Goal: Task Accomplishment & Management: Manage account settings

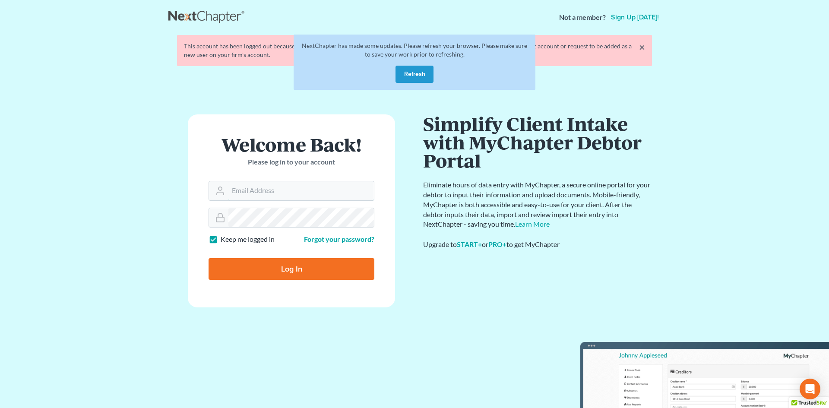
type input "[EMAIL_ADDRESS][DOMAIN_NAME]"
click at [408, 81] on button "Refresh" at bounding box center [415, 74] width 38 height 17
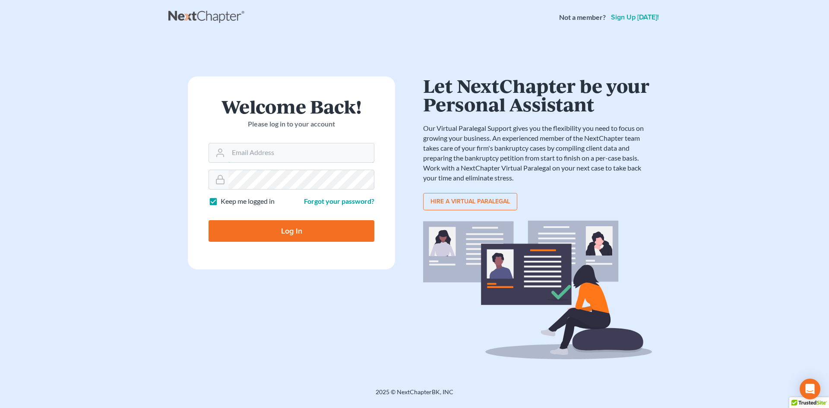
type input "rm@meredithlawfirm.com"
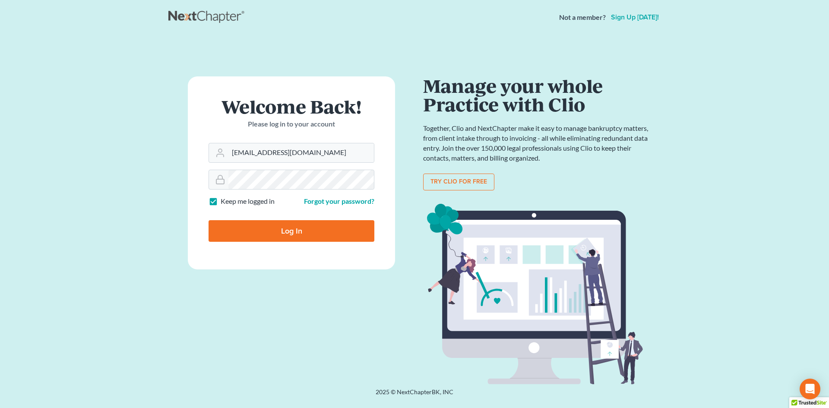
drag, startPoint x: 493, startPoint y: 181, endPoint x: 286, endPoint y: 232, distance: 213.5
click at [286, 232] on input "Log In" at bounding box center [292, 231] width 166 height 22
type input "Thinking..."
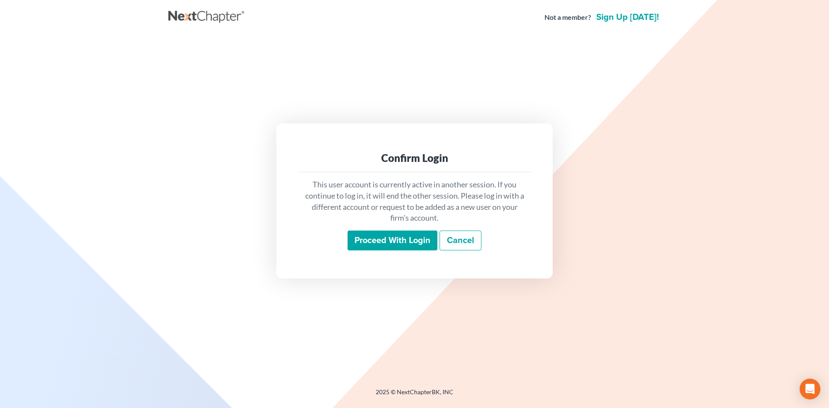
click at [364, 235] on input "Proceed with login" at bounding box center [393, 241] width 90 height 20
